Goal: Navigation & Orientation: Find specific page/section

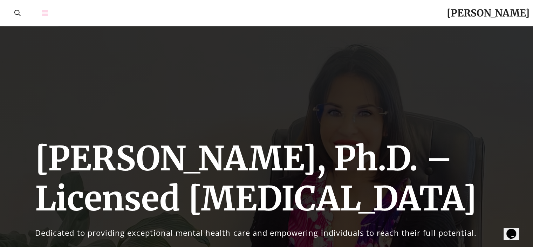
click at [45, 9] on span "Open Off-Canvas Panel" at bounding box center [45, 12] width 6 height 6
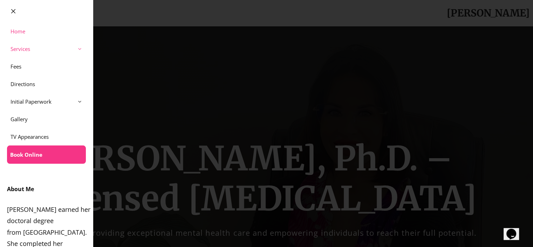
click at [49, 45] on link "Services" at bounding box center [46, 49] width 93 height 18
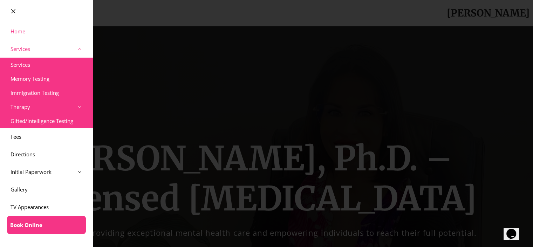
click at [49, 45] on link "Services" at bounding box center [46, 49] width 93 height 18
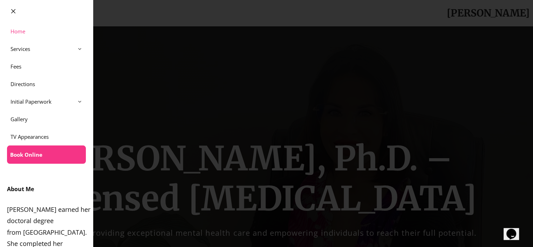
click at [19, 12] on button "Close" at bounding box center [46, 11] width 93 height 22
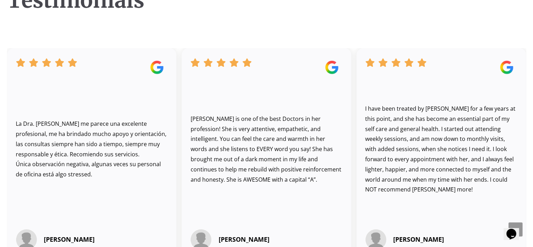
scroll to position [1648, 0]
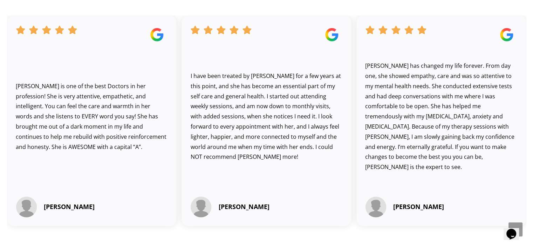
drag, startPoint x: 527, startPoint y: 135, endPoint x: 530, endPoint y: 150, distance: 14.6
click at [530, 150] on div "Testimonials I have only been seeing [PERSON_NAME] for a few months, but she ha…" at bounding box center [266, 124] width 533 height 353
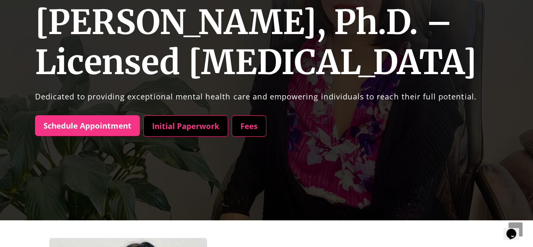
scroll to position [0, 0]
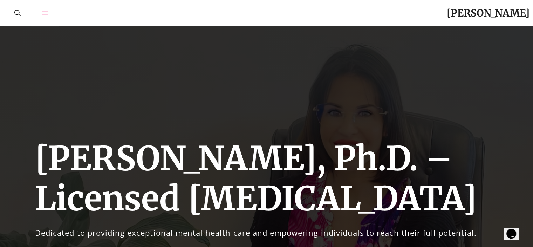
click at [46, 12] on icon "Open Off-Canvas Panel" at bounding box center [45, 13] width 6 height 6
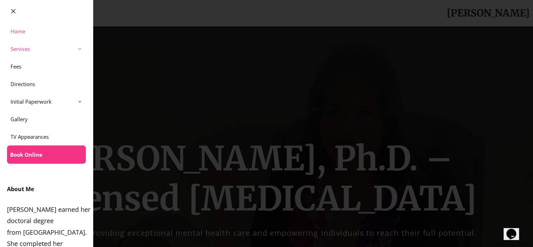
click at [41, 50] on link "Services" at bounding box center [46, 49] width 93 height 18
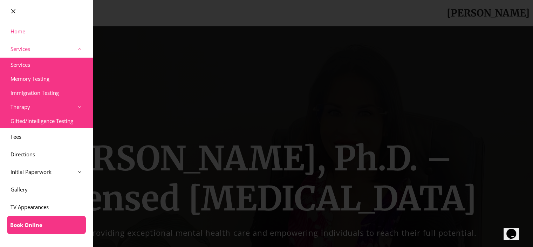
click at [41, 50] on link "Services" at bounding box center [46, 49] width 93 height 18
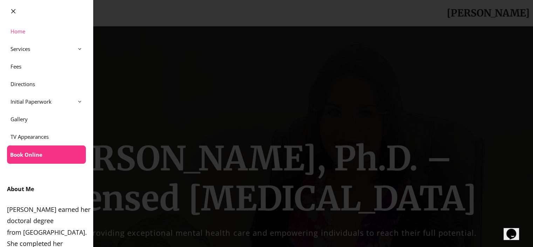
click at [13, 10] on icon at bounding box center [14, 11] width 6 height 6
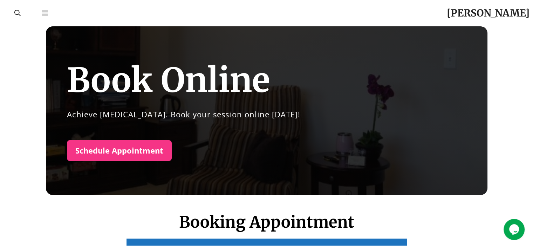
click at [462, 11] on link "[PERSON_NAME]" at bounding box center [488, 13] width 83 height 13
